Goal: Entertainment & Leisure: Consume media (video, audio)

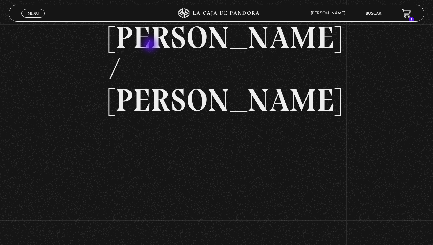
scroll to position [41, 0]
click at [36, 12] on span "Menu" at bounding box center [33, 13] width 11 height 4
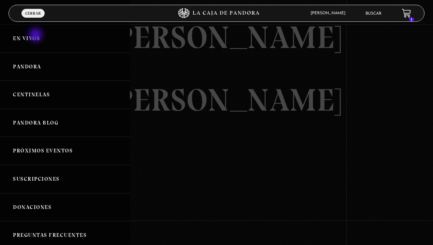
click at [36, 36] on link "En vivos" at bounding box center [65, 39] width 130 height 28
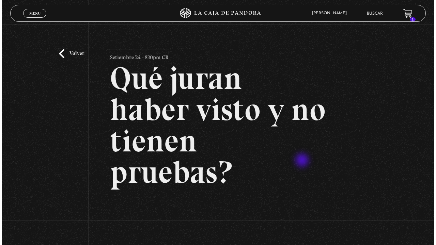
scroll to position [41, 0]
